Goal: Task Accomplishment & Management: Manage account settings

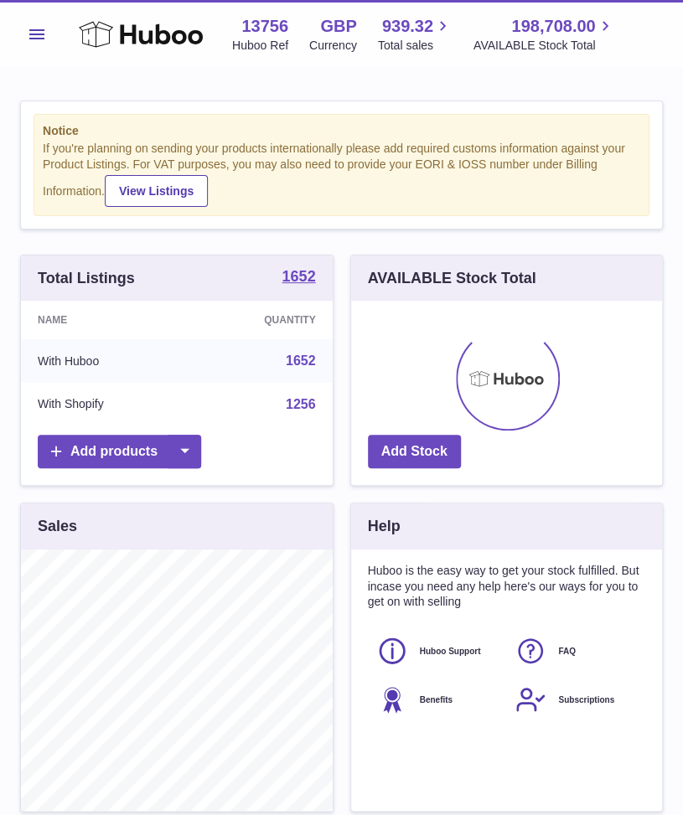
drag, startPoint x: 0, startPoint y: 0, endPoint x: 34, endPoint y: 14, distance: 37.2
click at [34, 15] on div "Menu Huboo 13756 Huboo Ref GBP Currency 939.32 Total sales 198,708.00 AVAILABLE…" at bounding box center [341, 34] width 642 height 39
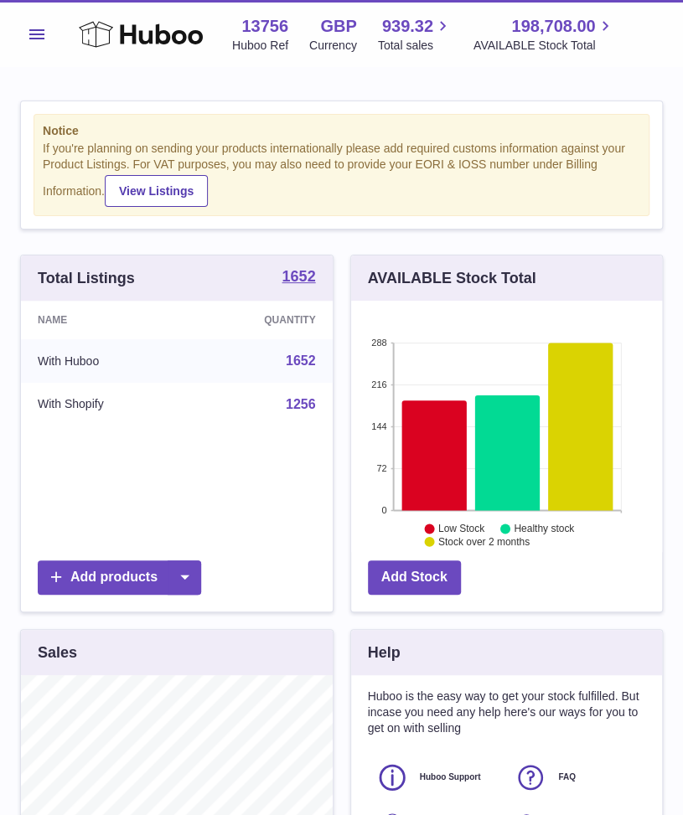
click at [39, 27] on button "Menu" at bounding box center [37, 35] width 34 height 34
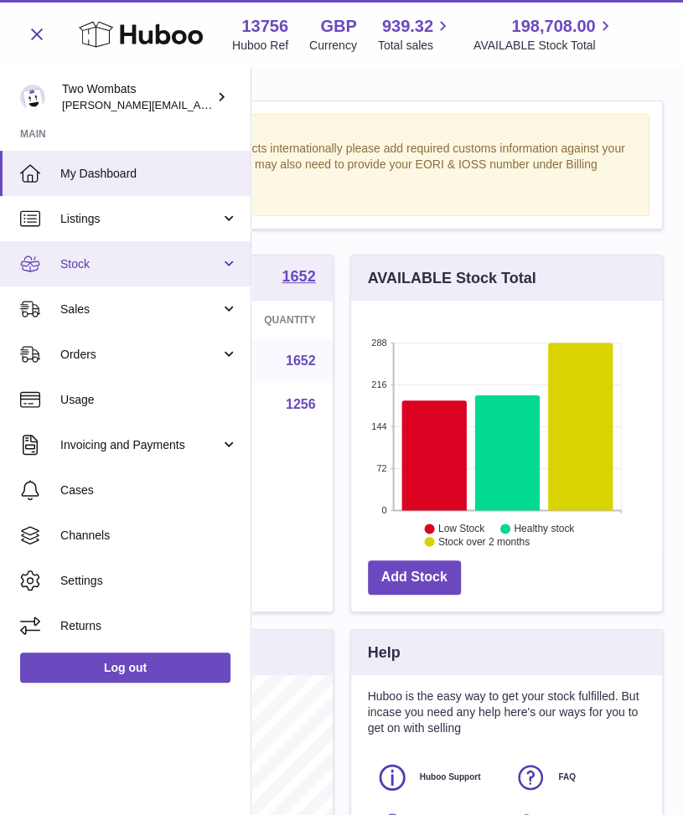
click at [223, 266] on link "Stock" at bounding box center [125, 263] width 250 height 45
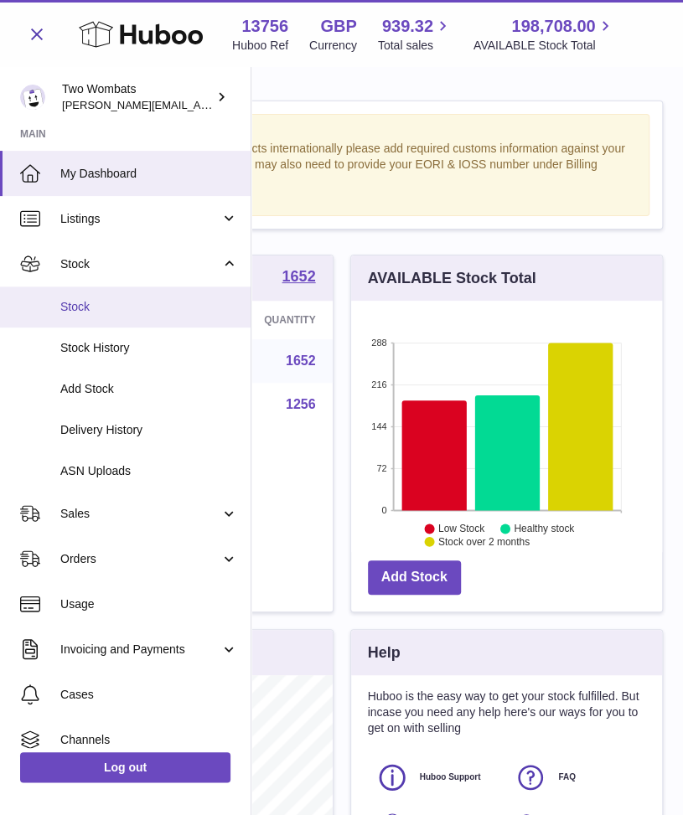
click at [95, 307] on span "Stock" at bounding box center [149, 307] width 178 height 16
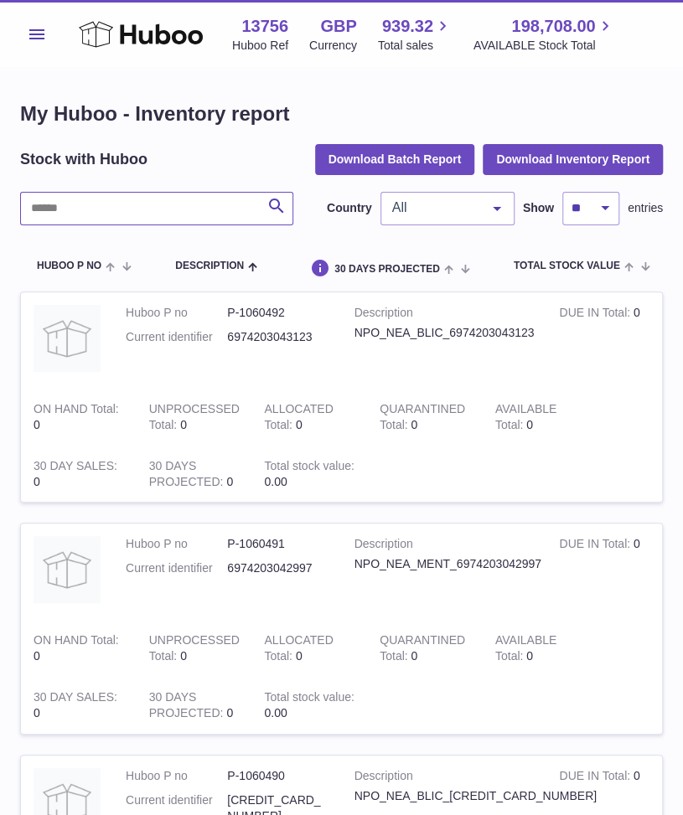
click at [109, 209] on input "text" at bounding box center [156, 209] width 273 height 34
paste input "*******"
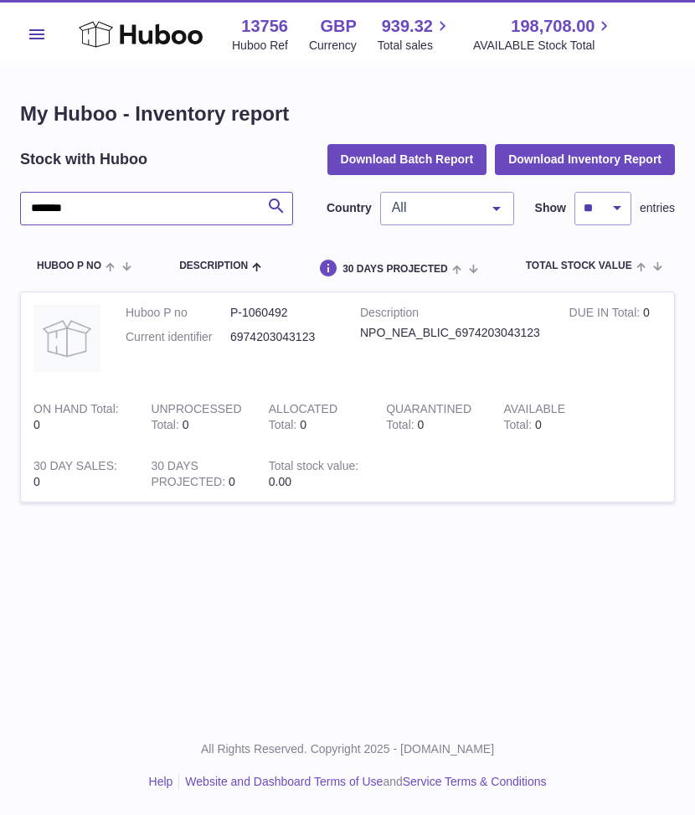
drag, startPoint x: 134, startPoint y: 211, endPoint x: -1, endPoint y: 192, distance: 136.2
click at [0, 192] on html ".st0{fill:#141414;}" at bounding box center [347, 407] width 695 height 815
paste input "text"
drag, startPoint x: 131, startPoint y: 206, endPoint x: -2, endPoint y: 195, distance: 133.6
click at [0, 195] on html ".st0{fill:#141414;}" at bounding box center [347, 407] width 695 height 815
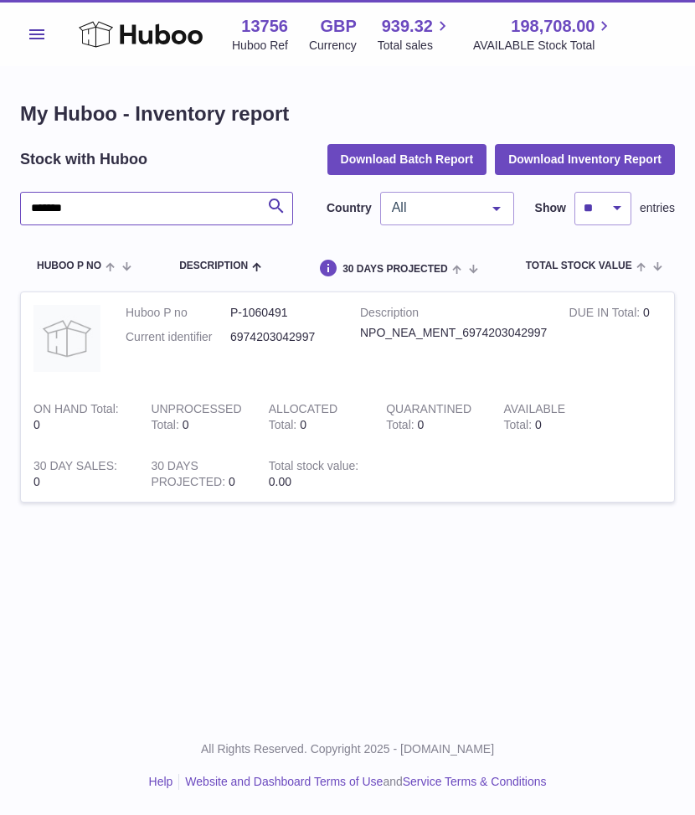
paste input "text"
drag, startPoint x: 152, startPoint y: 207, endPoint x: -2, endPoint y: 205, distance: 154.1
click at [0, 205] on html ".st0{fill:#141414;}" at bounding box center [347, 407] width 695 height 815
paste input "text"
drag, startPoint x: 99, startPoint y: 208, endPoint x: 8, endPoint y: 204, distance: 90.6
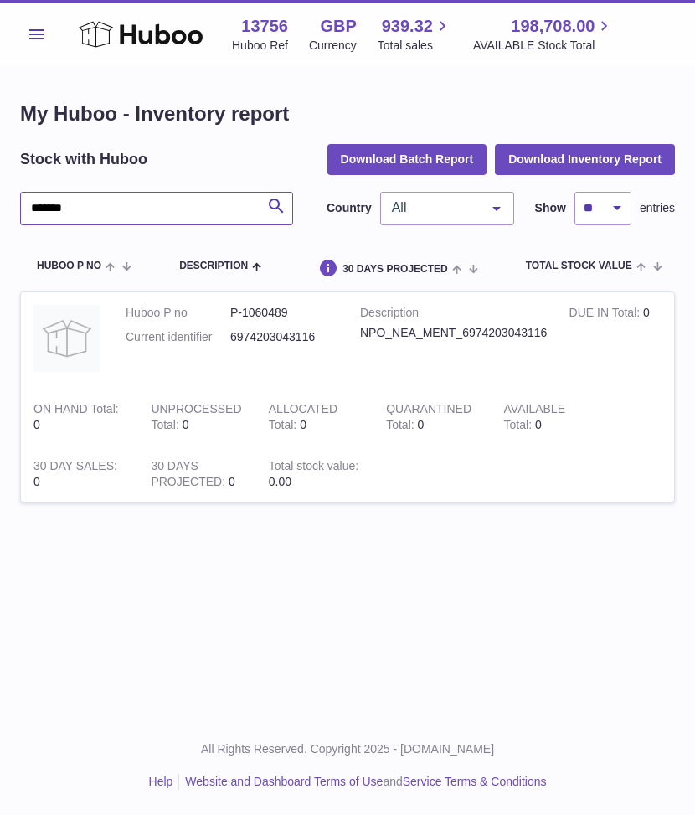
click at [8, 204] on div "My Huboo - Inventory report Stock with Huboo Download Batch Report Download Inv…" at bounding box center [347, 311] width 695 height 489
paste input "text"
type input "*******"
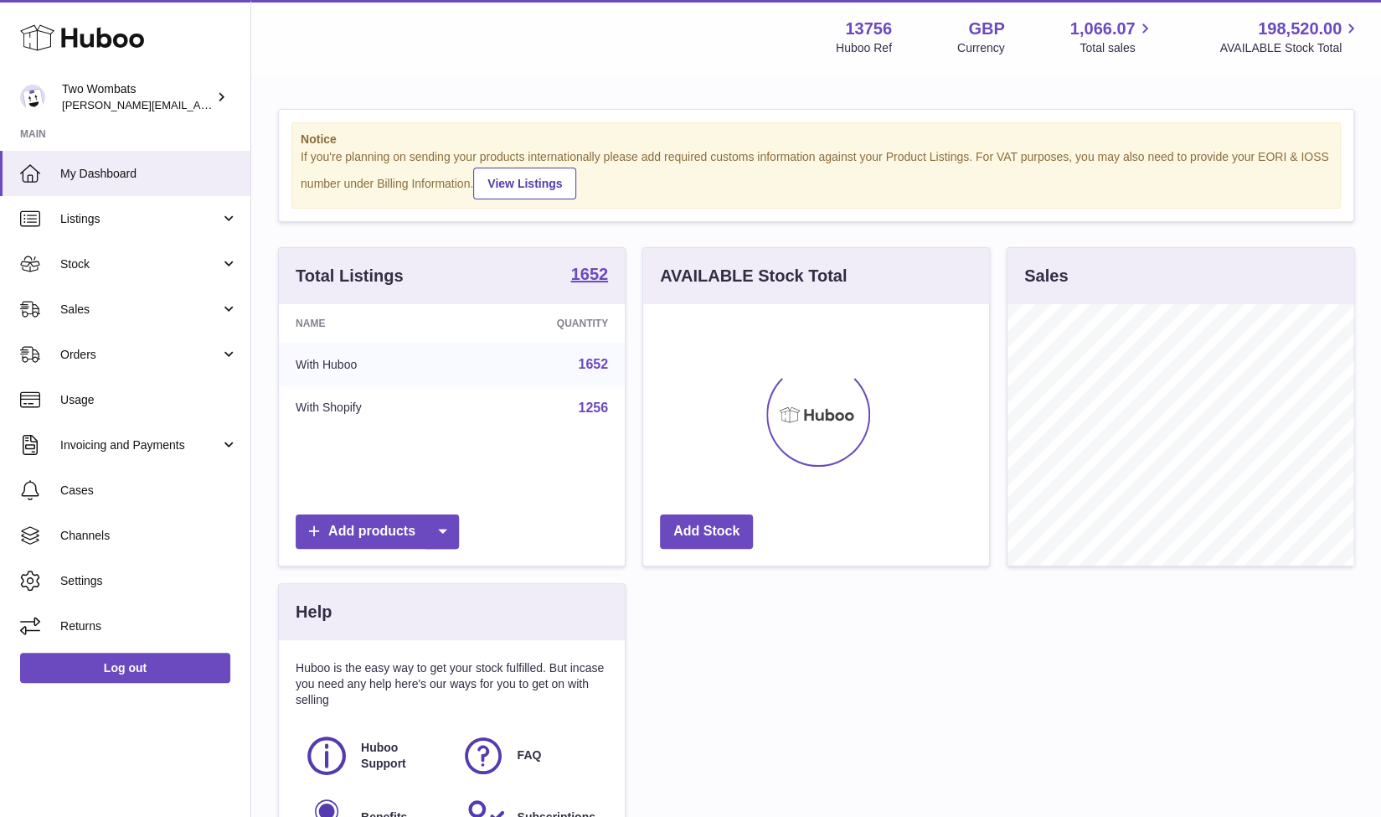
scroll to position [261, 347]
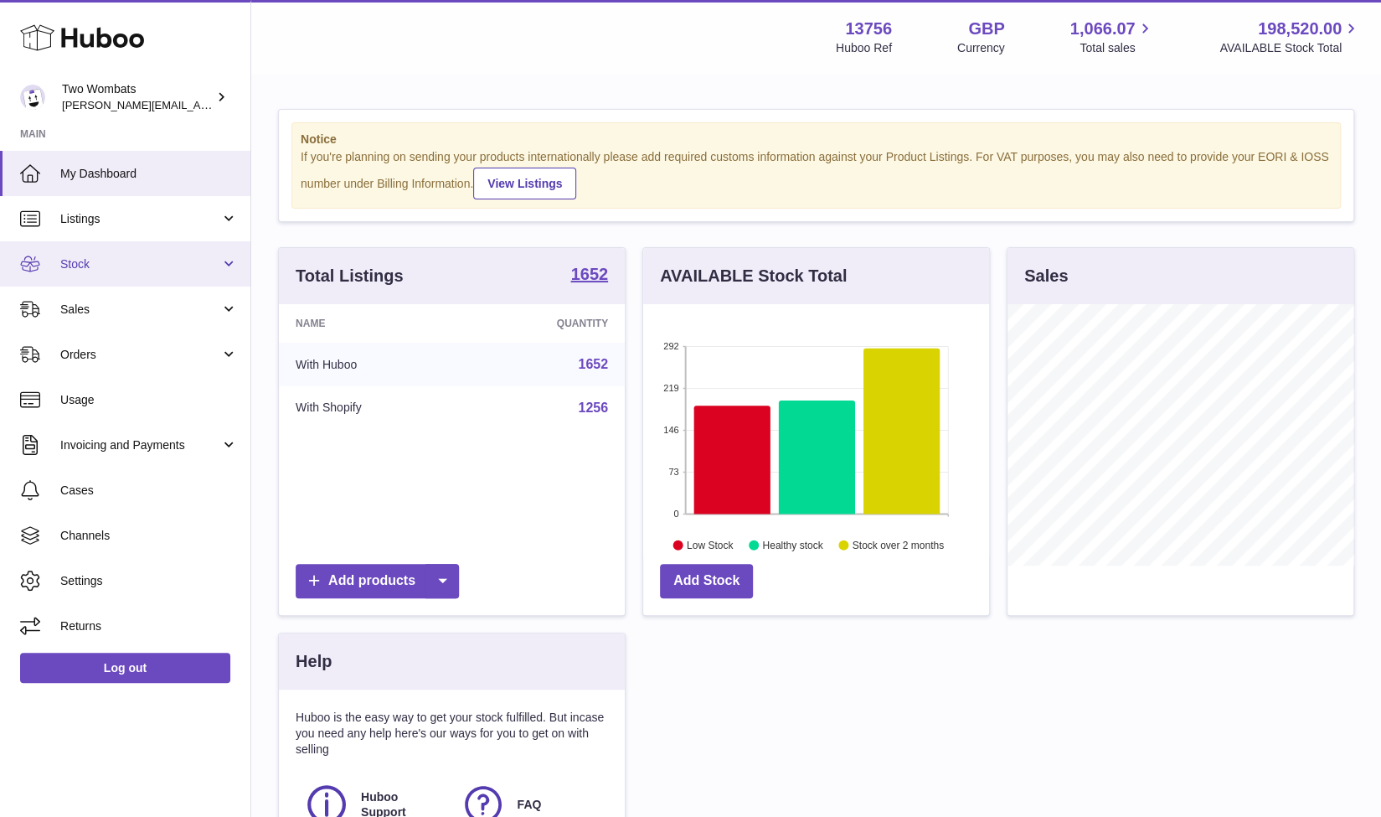
click at [231, 257] on link "Stock" at bounding box center [125, 263] width 250 height 45
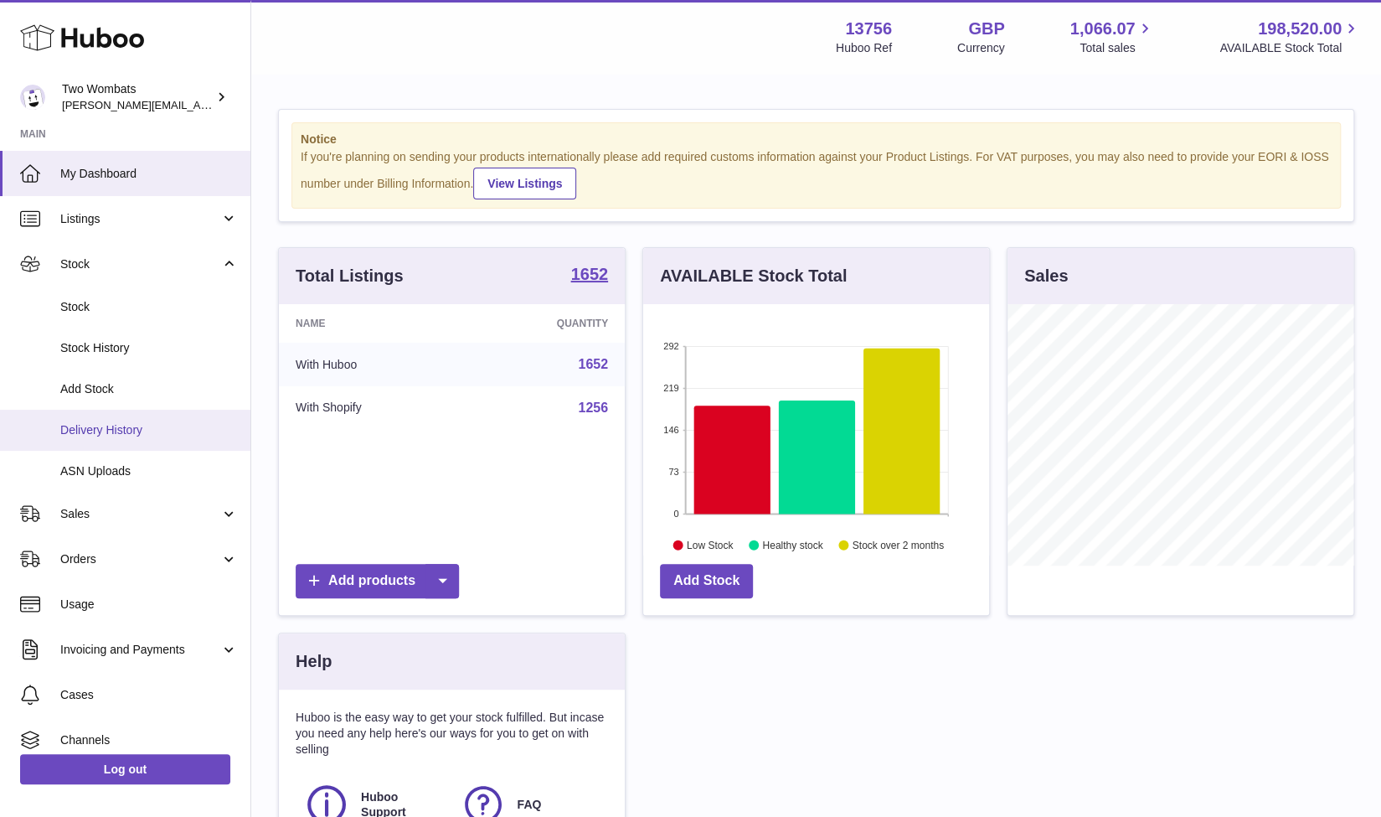
click at [143, 435] on span "Delivery History" at bounding box center [149, 430] width 178 height 16
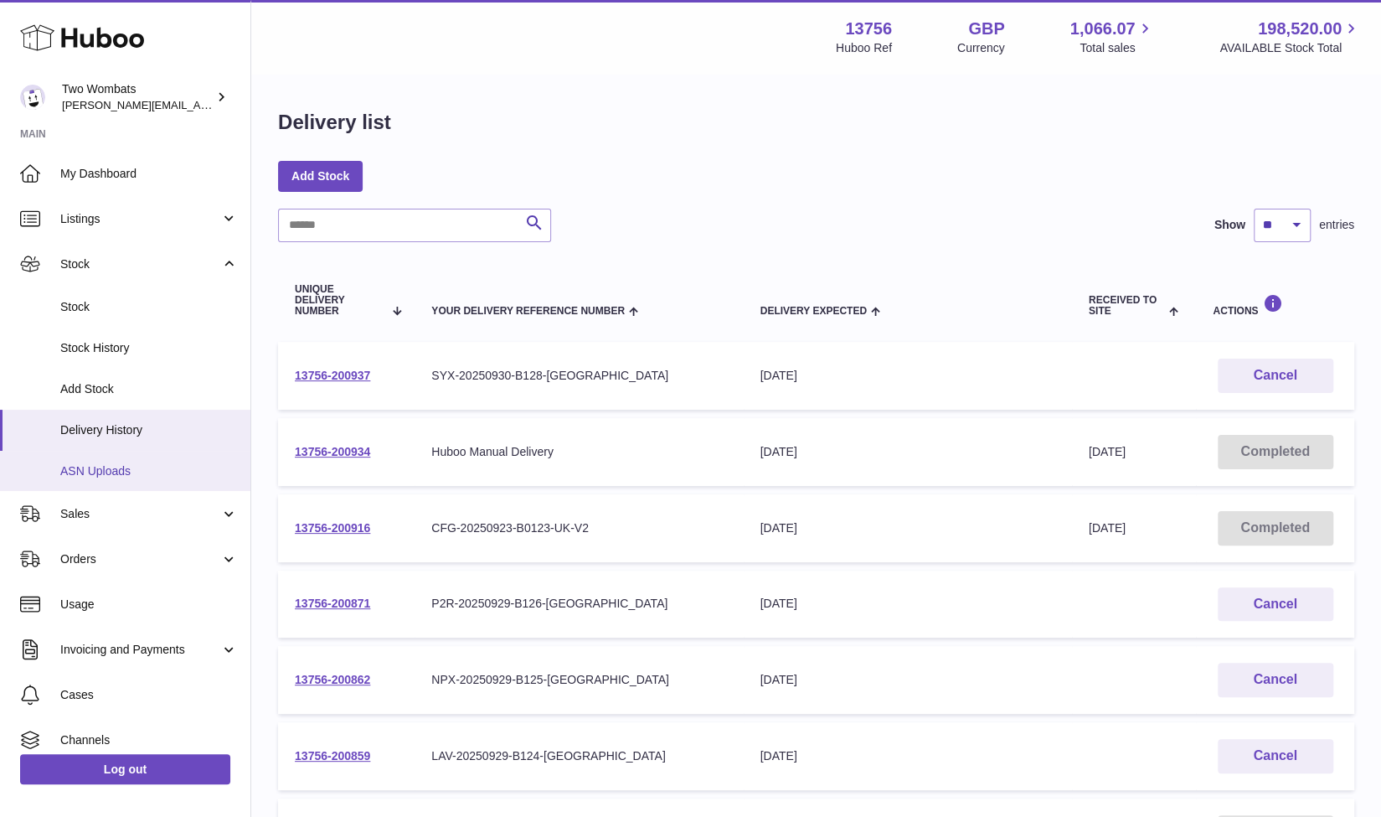
click at [127, 463] on span "ASN Uploads" at bounding box center [149, 471] width 178 height 16
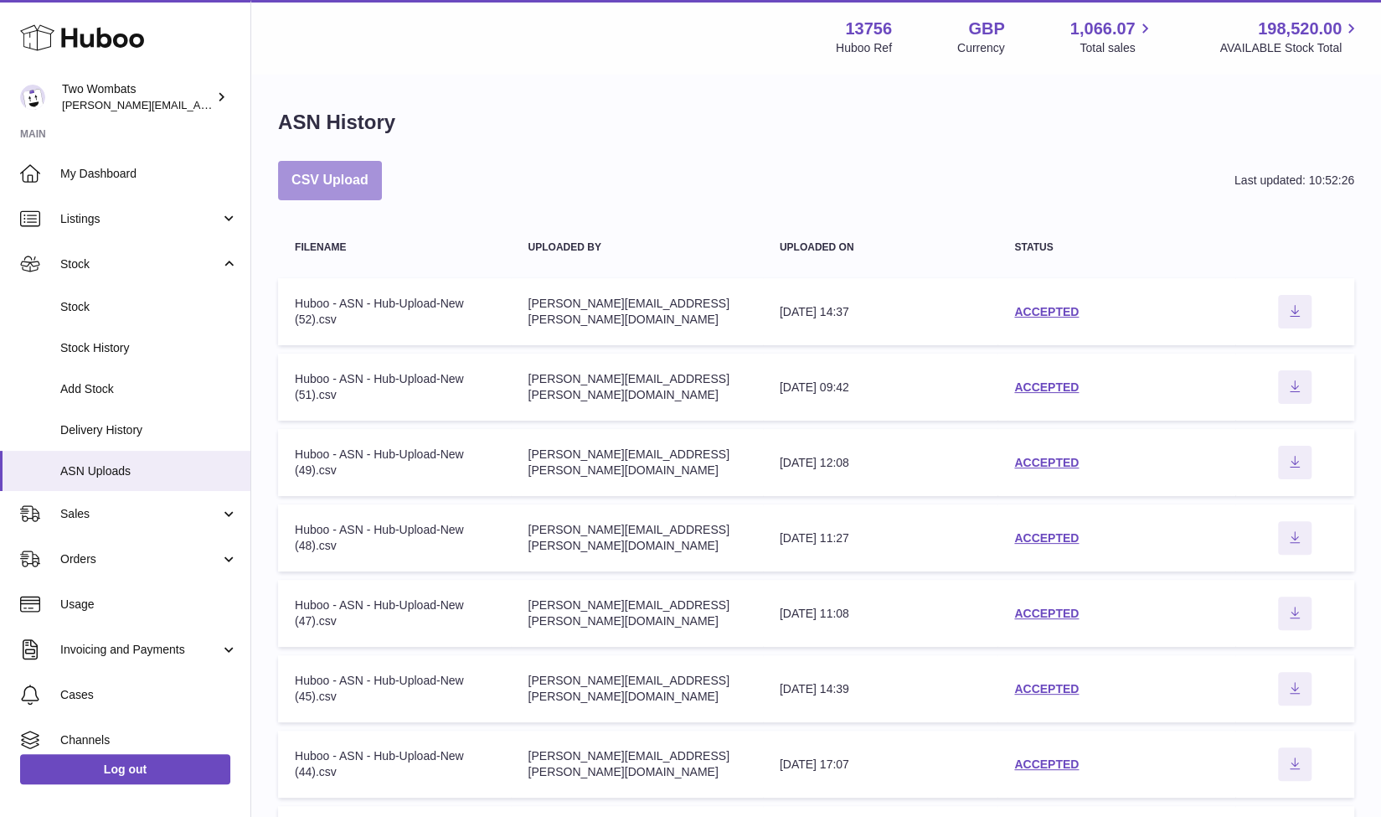
click at [369, 182] on button "CSV Upload" at bounding box center [330, 180] width 104 height 39
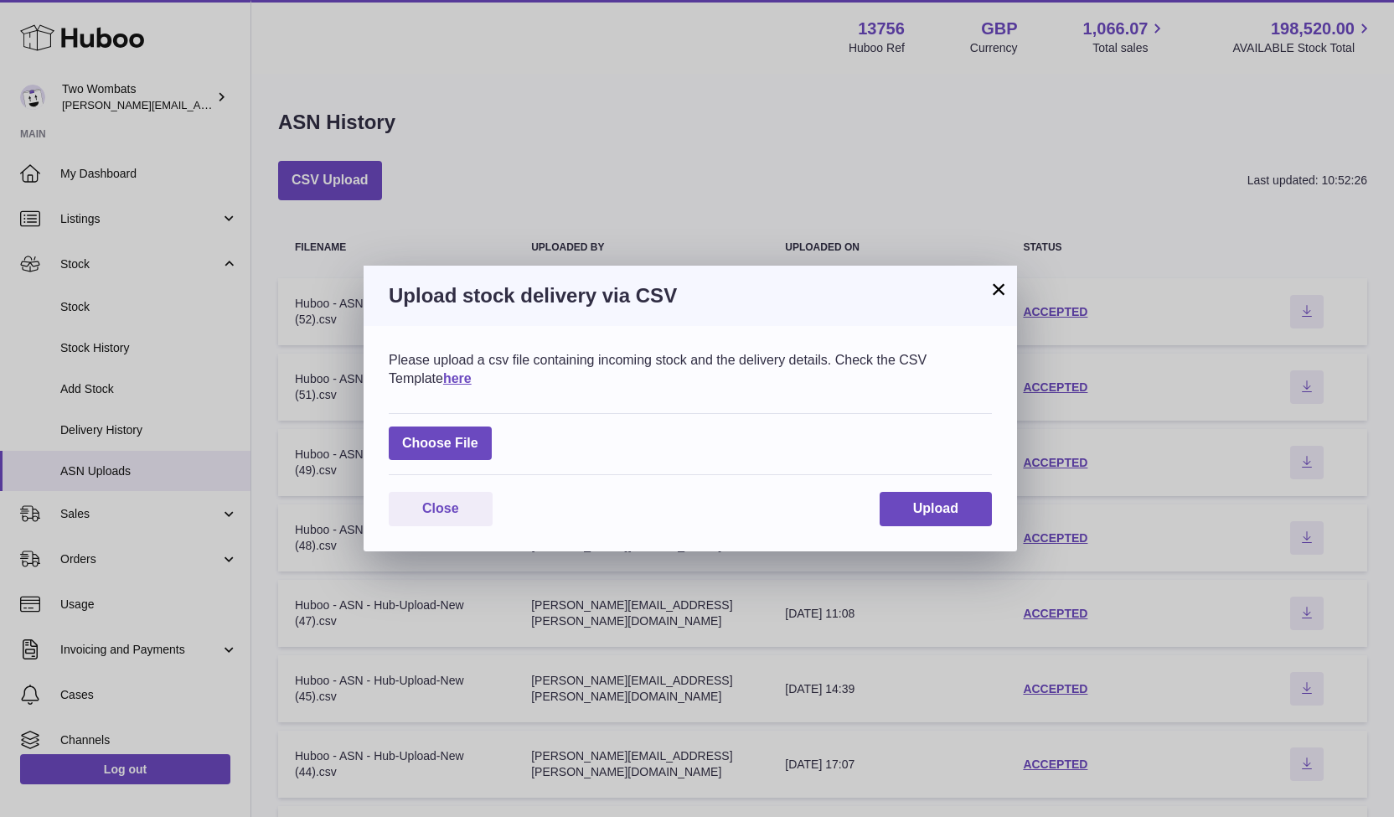
click at [495, 441] on div "Choose File" at bounding box center [690, 444] width 603 height 63
click at [473, 443] on label at bounding box center [440, 443] width 103 height 34
click at [478, 436] on input "file" at bounding box center [478, 435] width 1 height 1
type input "**********"
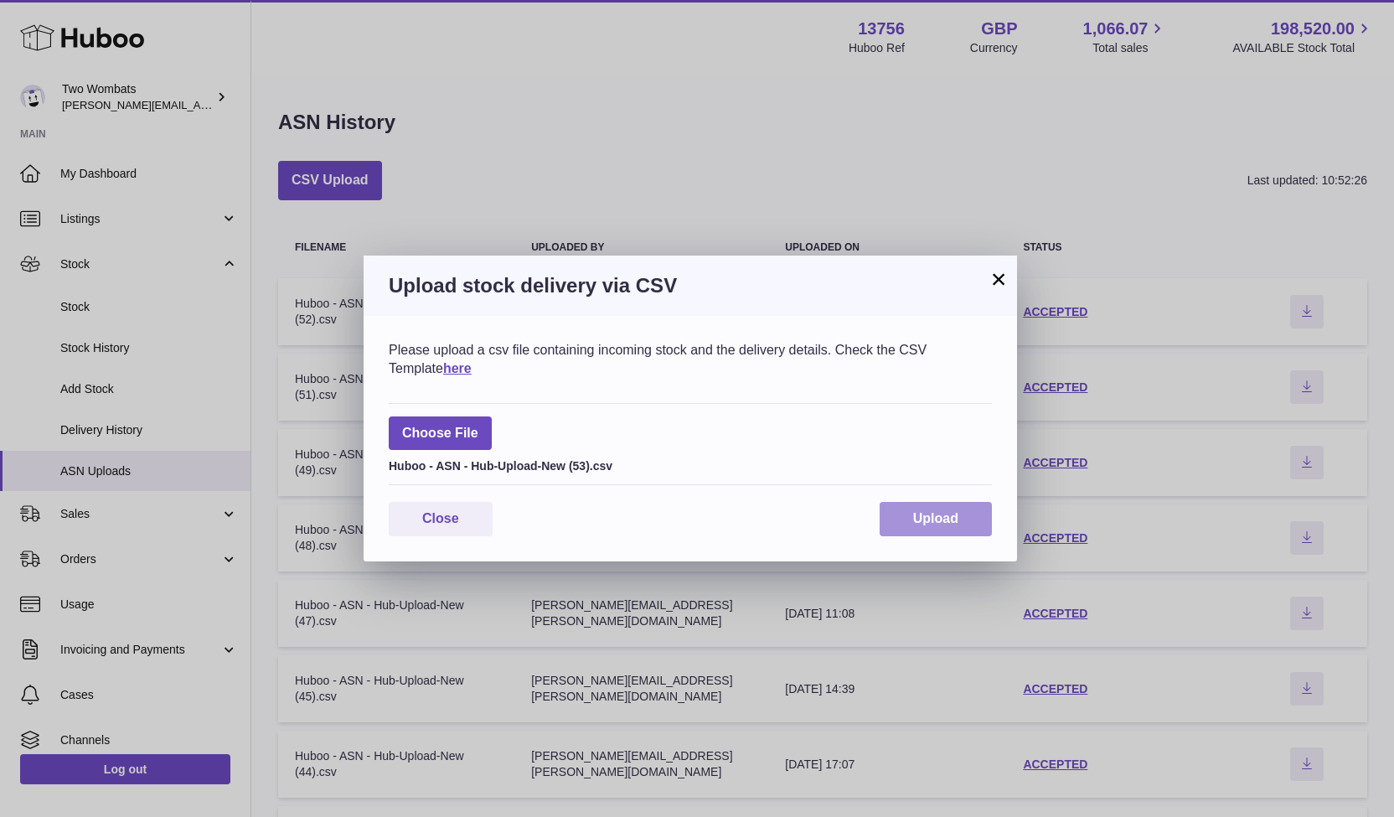
click at [950, 515] on span "Upload" at bounding box center [935, 518] width 45 height 14
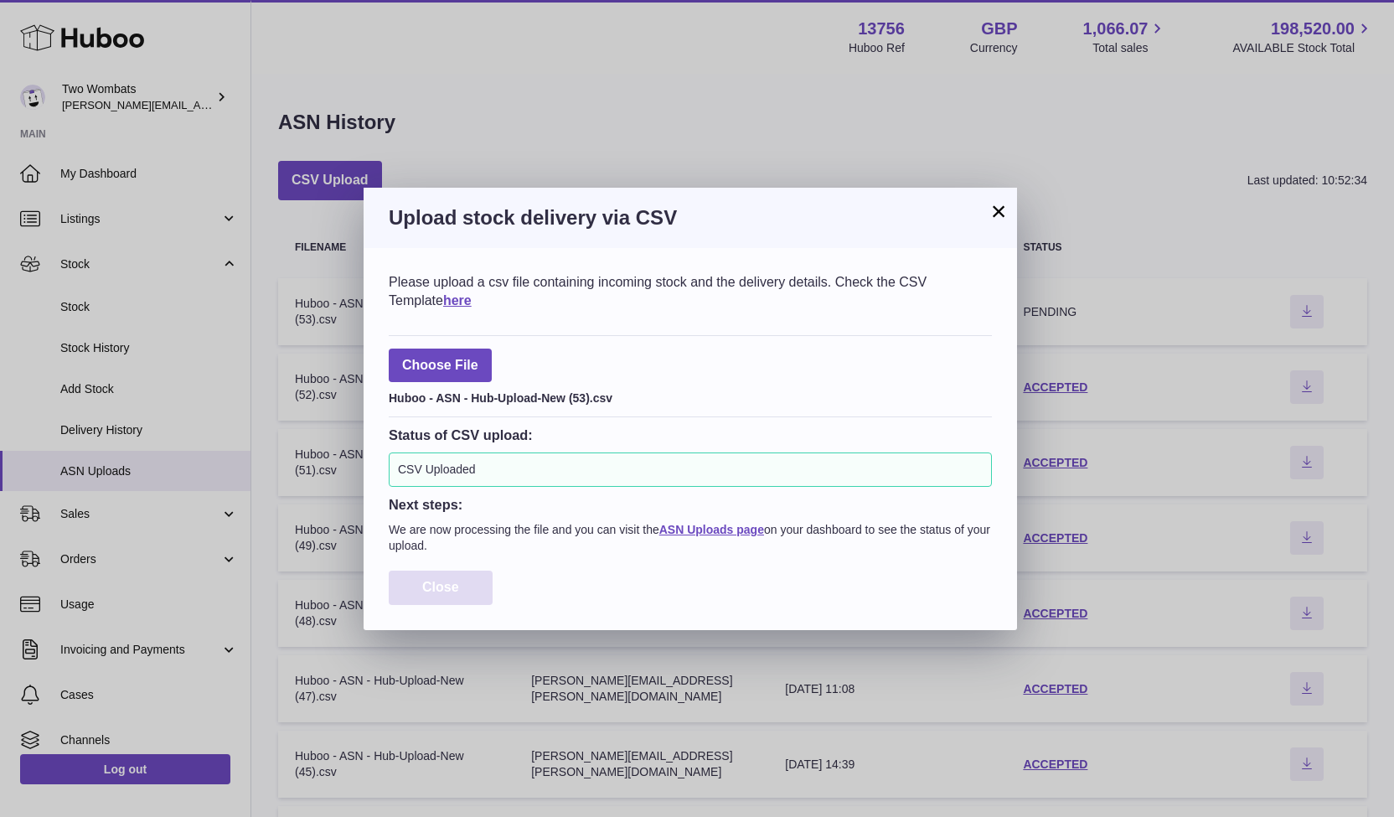
click at [438, 585] on span "Close" at bounding box center [440, 587] width 37 height 14
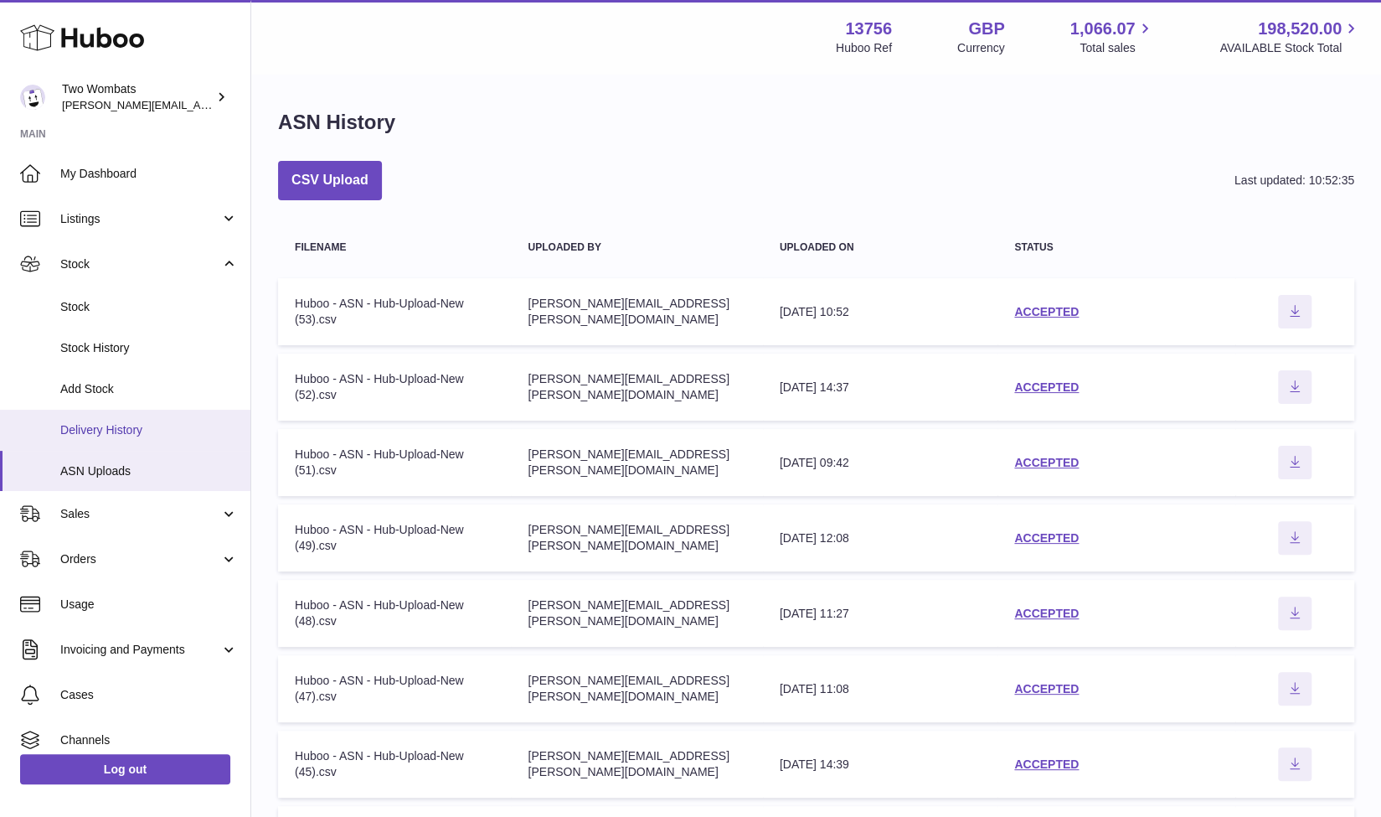
click at [135, 436] on span "Delivery History" at bounding box center [149, 430] width 178 height 16
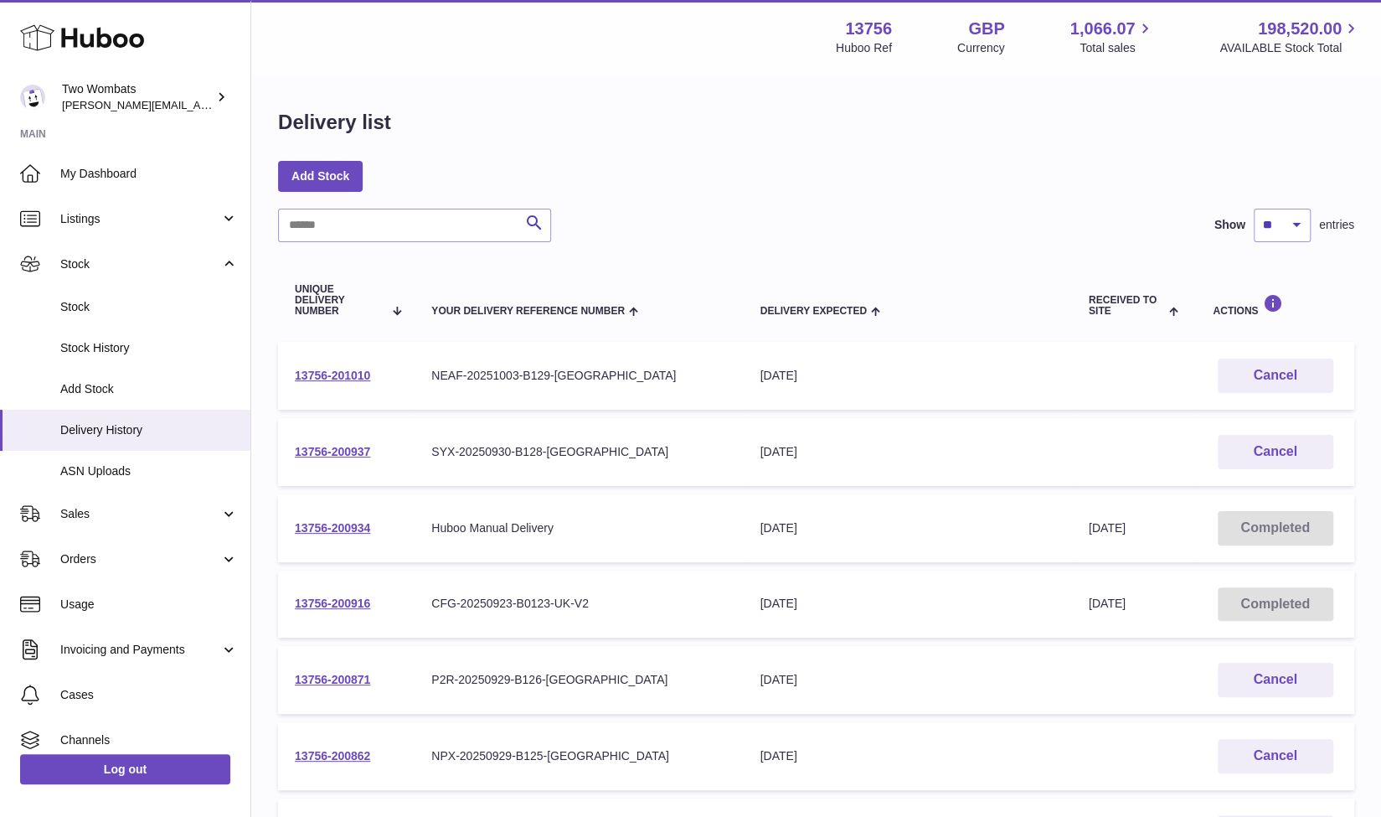
drag, startPoint x: 380, startPoint y: 374, endPoint x: 291, endPoint y: 377, distance: 88.8
click at [291, 377] on td "13756-201010" at bounding box center [346, 376] width 137 height 68
copy link "13756-201010"
click at [338, 522] on link "13756-200934" at bounding box center [332, 527] width 75 height 13
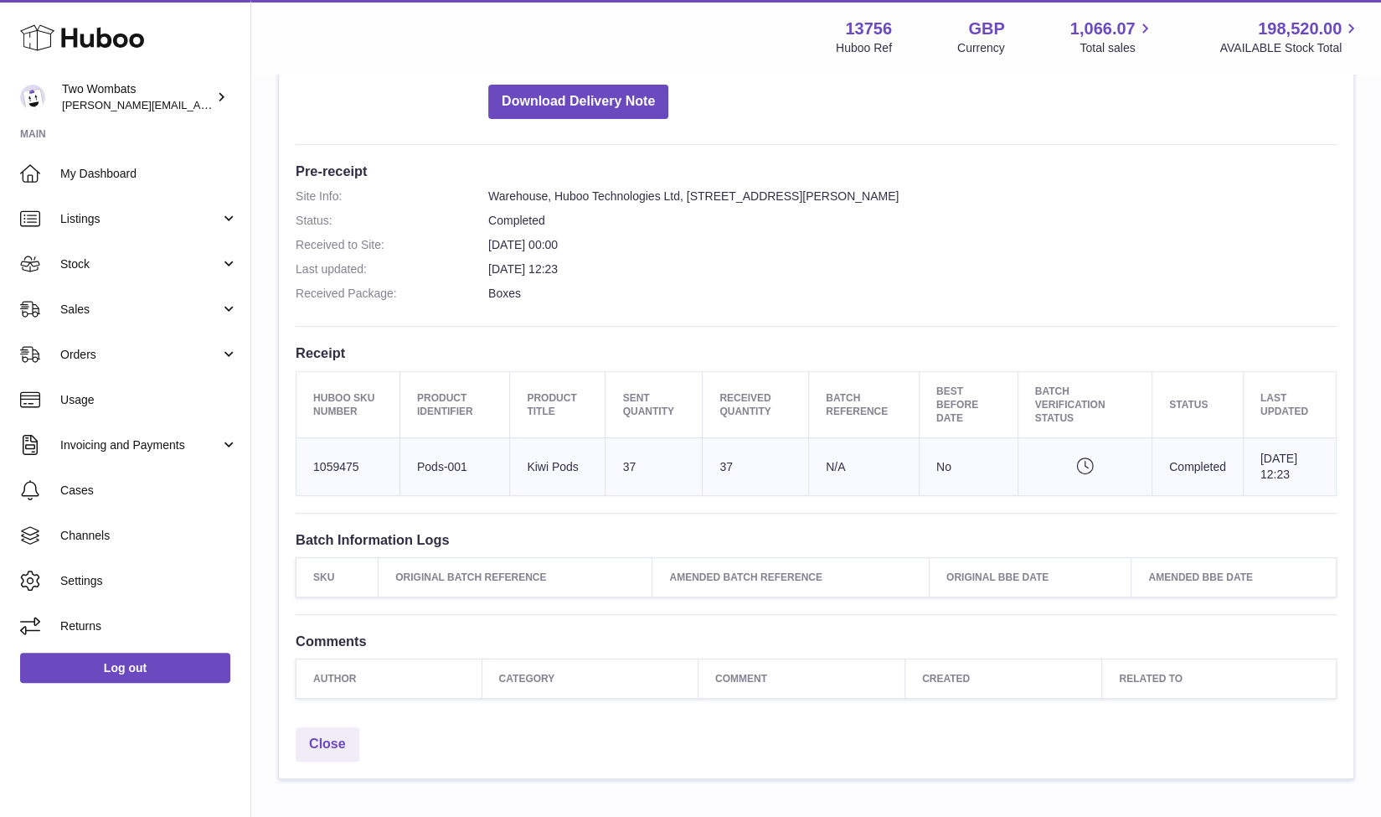
scroll to position [328, 0]
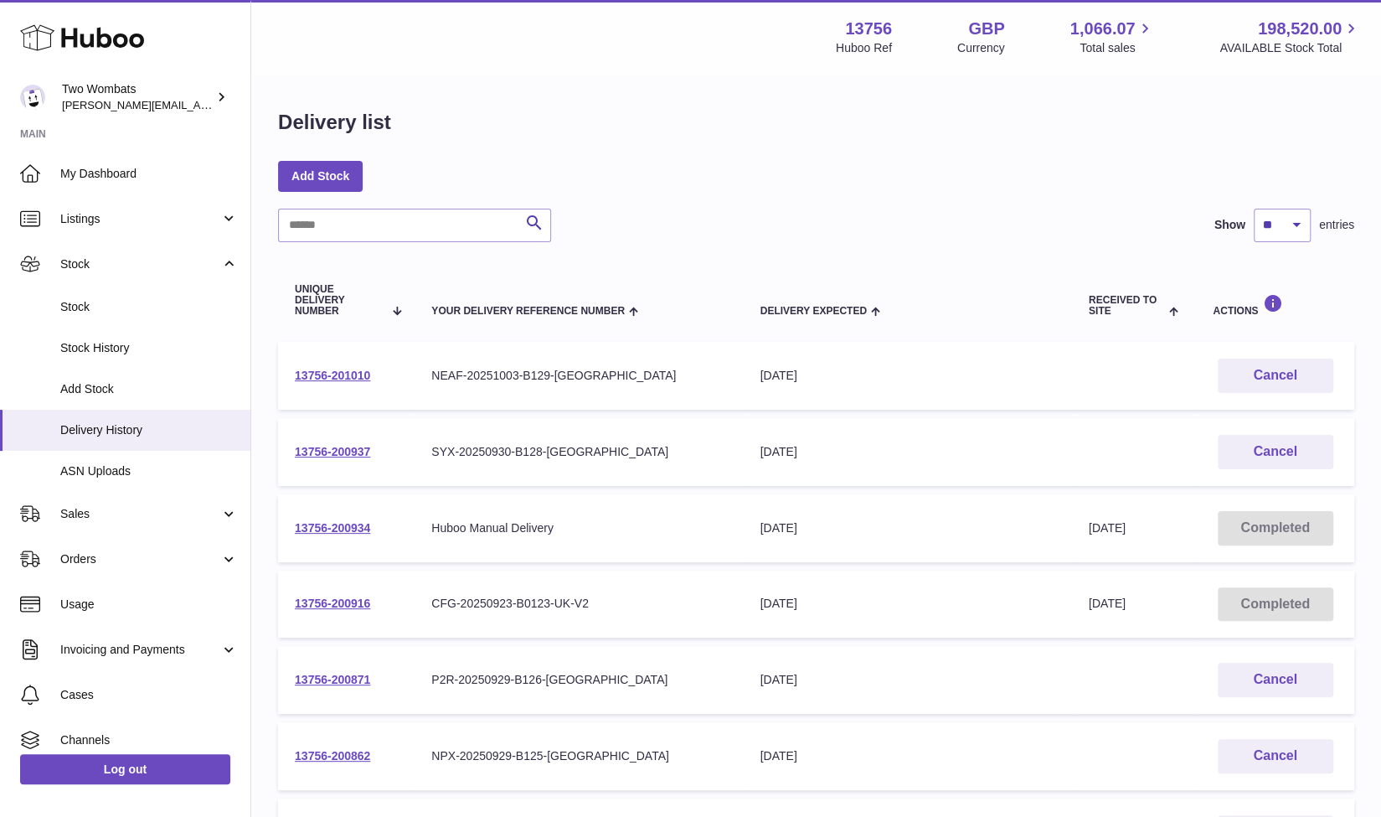
drag, startPoint x: 378, startPoint y: 376, endPoint x: 292, endPoint y: 378, distance: 85.4
click at [292, 378] on td "13756-201010" at bounding box center [346, 376] width 137 height 68
copy link "13756-201010"
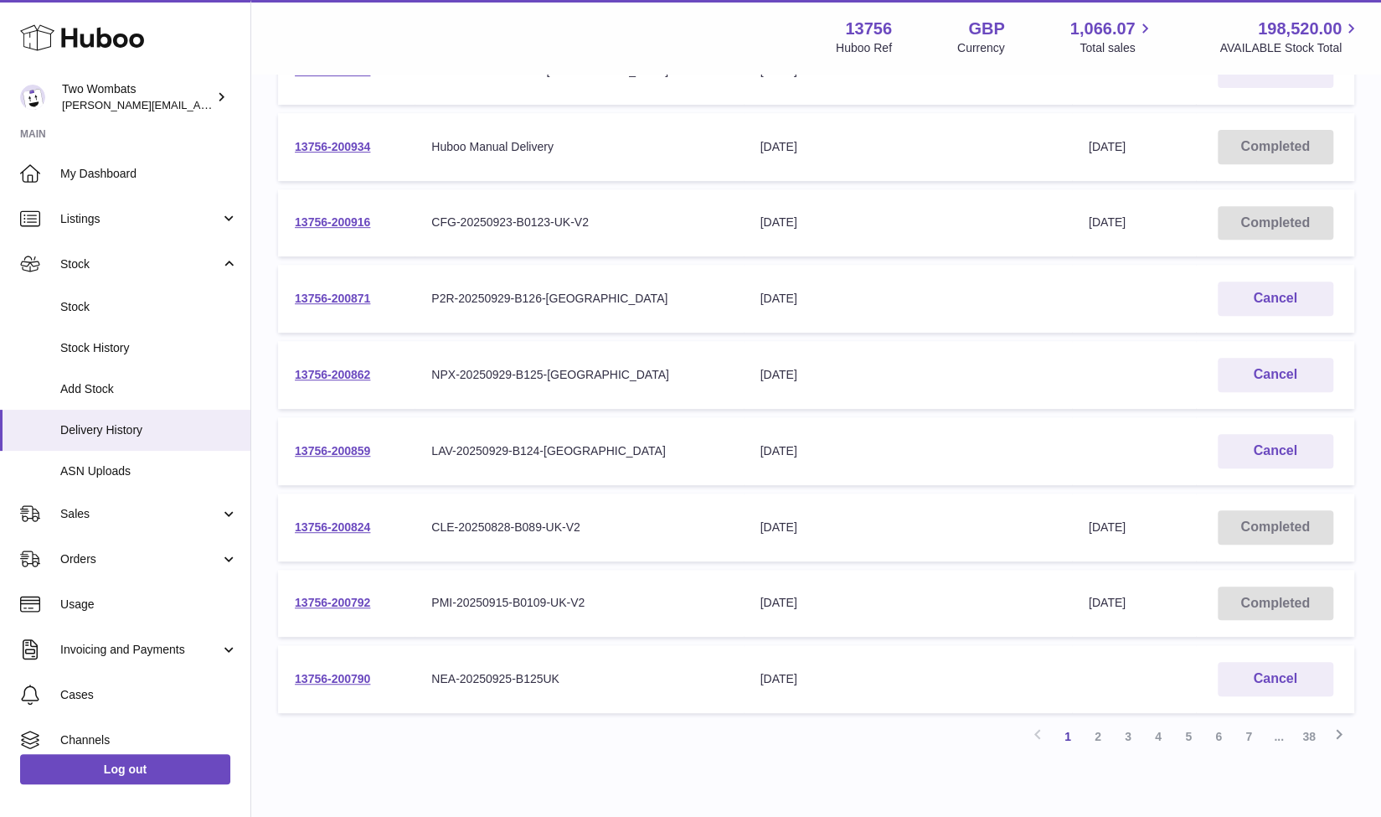
scroll to position [382, 0]
